Goal: Transaction & Acquisition: Purchase product/service

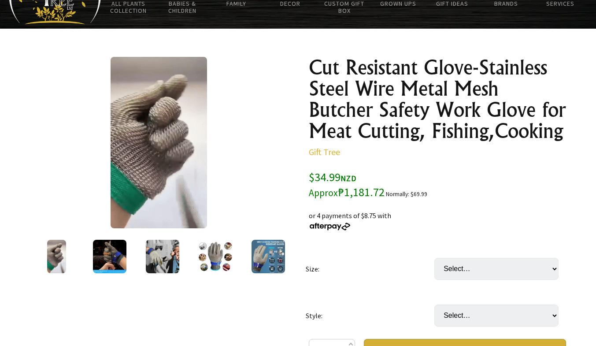
scroll to position [132, 0]
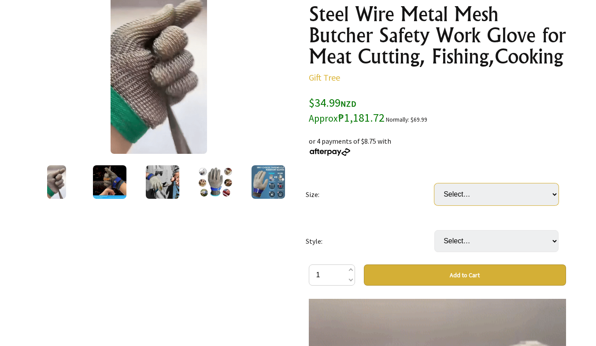
click at [557, 193] on select "Select… XS S M L XL XXL (+ $4.99) XXXL (+ $4.99)" at bounding box center [497, 194] width 124 height 22
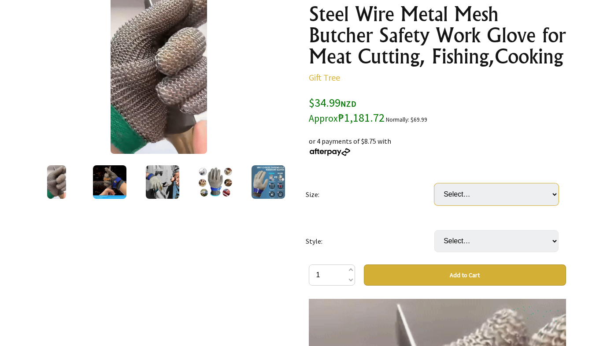
select select "L"
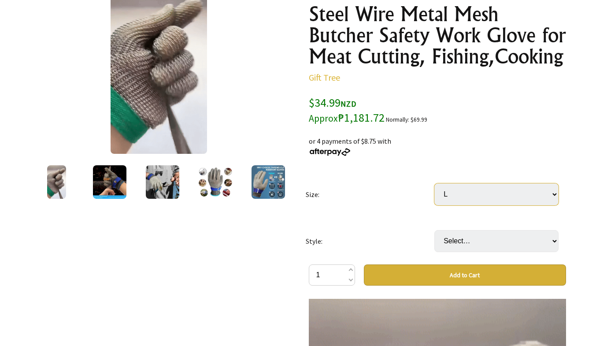
click at [435, 183] on select "Select… XS S M L XL XXL (+ $4.99) XXXL (+ $4.99)" at bounding box center [497, 194] width 124 height 22
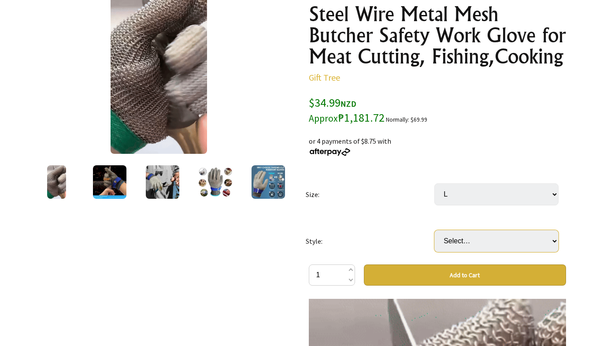
click at [554, 239] on select "Select… Left Hand (Single) Right Hand (Single) Left Hand + Right Hand (Pair) (+…" at bounding box center [497, 241] width 124 height 22
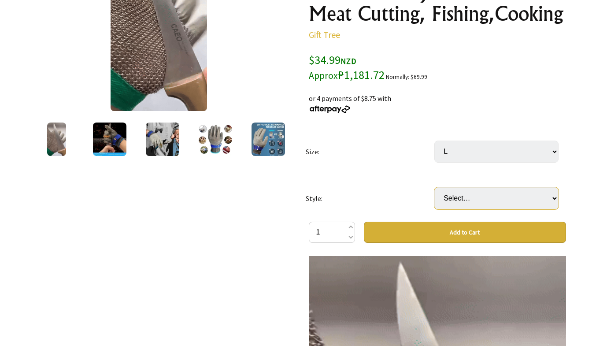
scroll to position [220, 0]
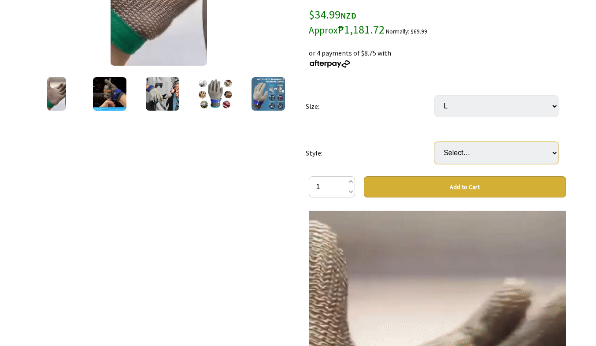
click at [557, 151] on select "Select… Left Hand (Single) Right Hand (Single) Left Hand + Right Hand (Pair) (+…" at bounding box center [497, 153] width 124 height 22
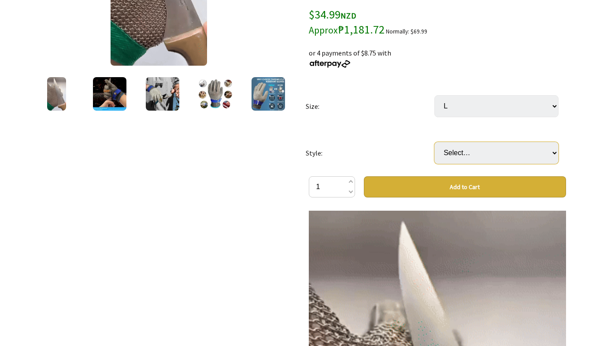
select select "Left Hand + Right Hand (Pair)"
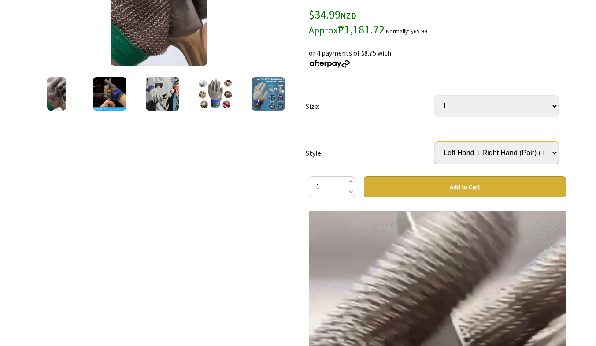
click at [435, 142] on select "Select… Left Hand (Single) Right Hand (Single) Left Hand + Right Hand (Pair) (+…" at bounding box center [497, 153] width 124 height 22
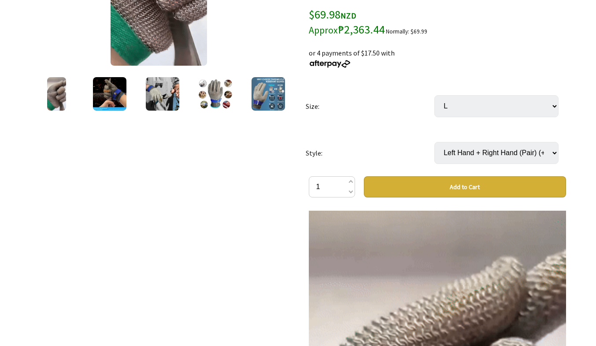
click at [555, 152] on select "Select… Left Hand (Single) Right Hand (Single) Left Hand + Right Hand (Pair) (+…" at bounding box center [497, 153] width 124 height 22
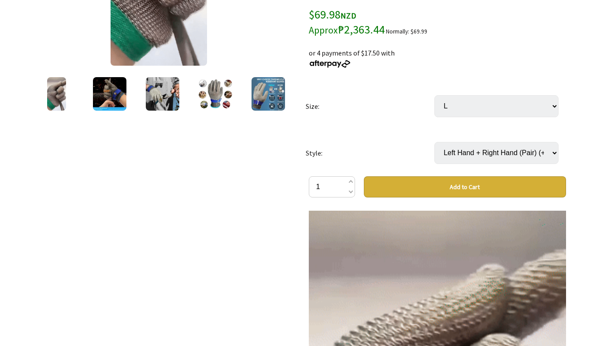
select select "Right Hand (Single)"
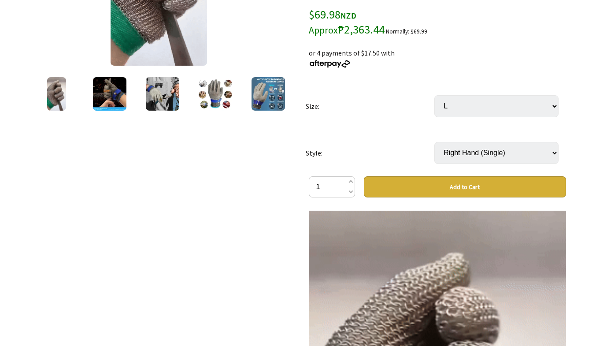
click at [435, 142] on select "Select… Left Hand (Single) Right Hand (Single) Left Hand + Right Hand (Pair) (+…" at bounding box center [497, 153] width 124 height 22
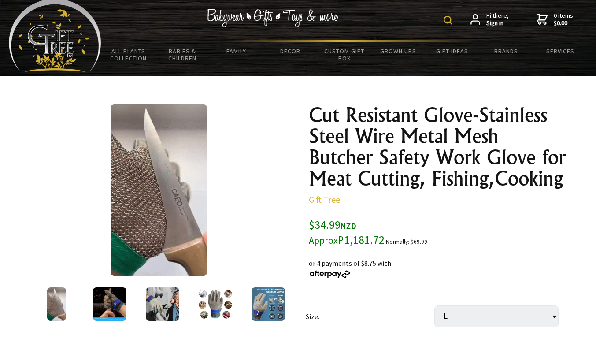
scroll to position [0, 0]
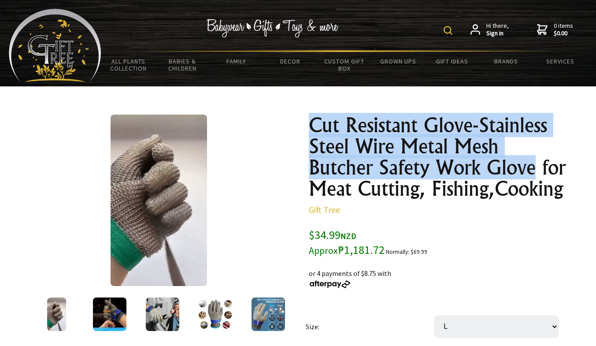
drag, startPoint x: 308, startPoint y: 123, endPoint x: 534, endPoint y: 171, distance: 231.1
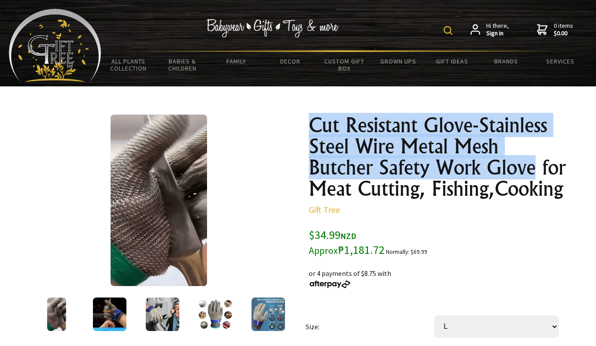
copy h1 "Cut Resistant Glove-Stainless Steel Wire Metal Mesh Butcher Safety Work Glove"
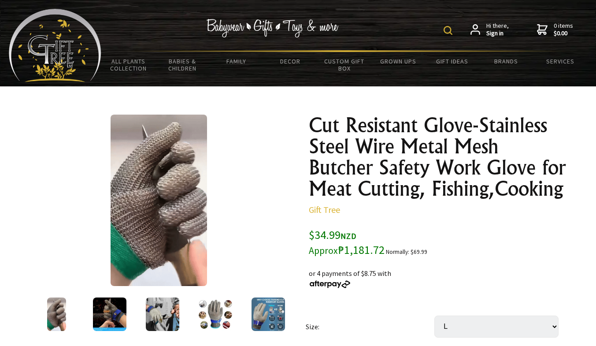
click at [522, 251] on div "$34.99 NZD Approx ₱1,181.72 Normally: $69.99" at bounding box center [437, 242] width 257 height 30
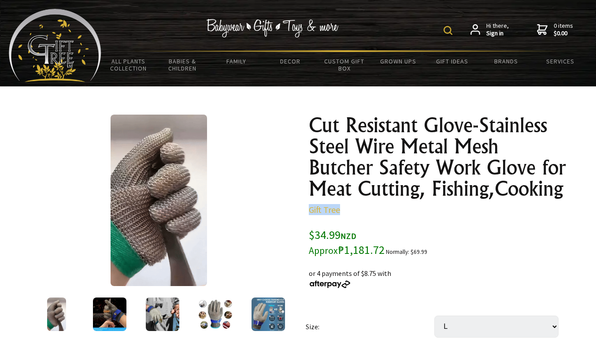
drag, startPoint x: 308, startPoint y: 210, endPoint x: 350, endPoint y: 219, distance: 43.6
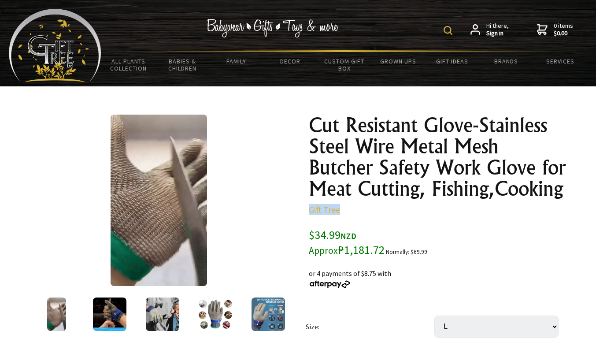
drag, startPoint x: 355, startPoint y: 213, endPoint x: 262, endPoint y: 225, distance: 93.4
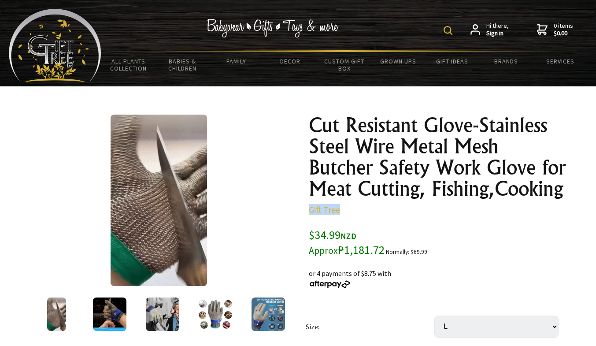
copy link "Gift Tree"
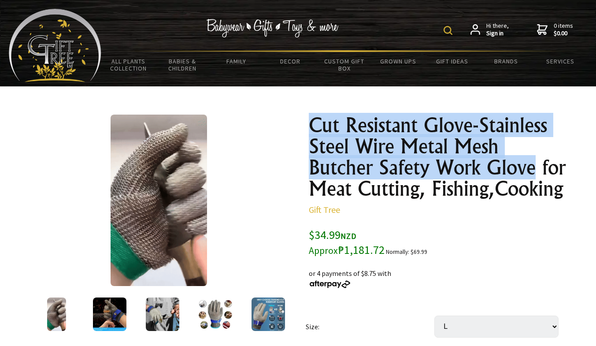
drag, startPoint x: 308, startPoint y: 118, endPoint x: 537, endPoint y: 169, distance: 234.5
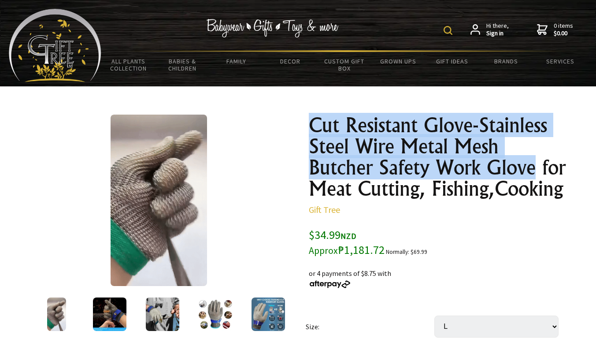
copy h1 "Cut Resistant Glove-Stainless Steel Wire Metal Mesh Butcher Safety Work Glove"
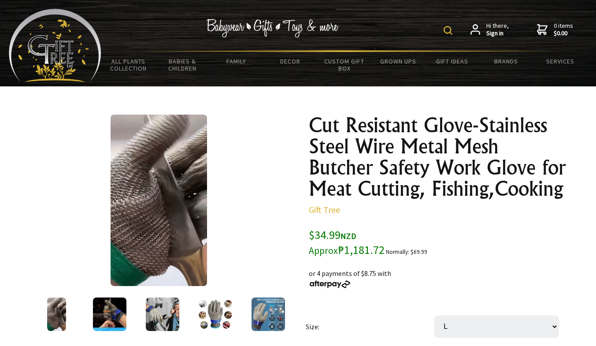
click at [541, 263] on div "smartwatch hulk: $35 off Normally: $69.99 or 4 payments of $8.75 with" at bounding box center [437, 273] width 257 height 32
